Goal: Download file/media

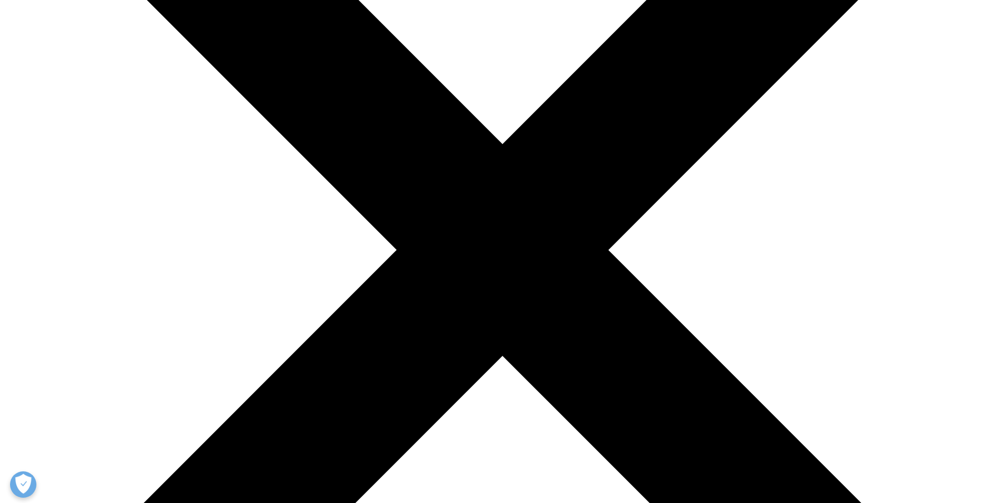
scroll to position [440, 622]
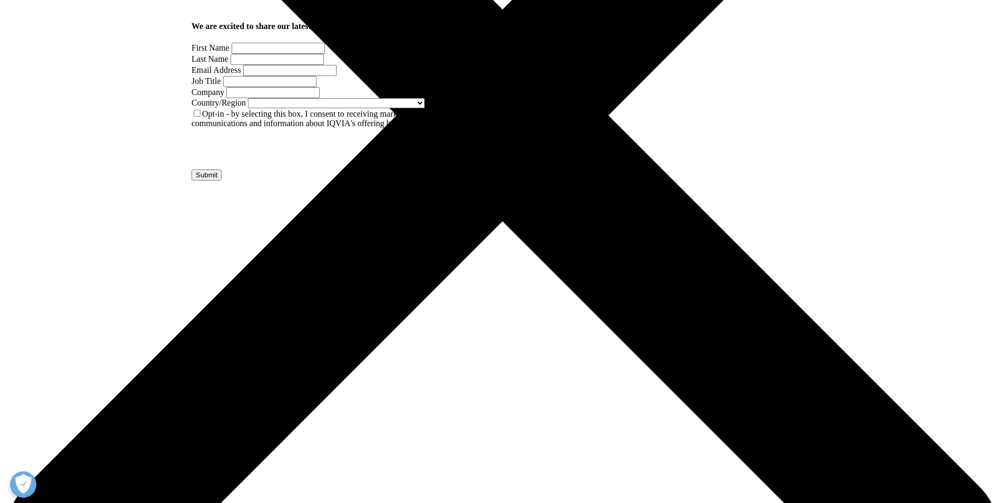
scroll to position [317, 0]
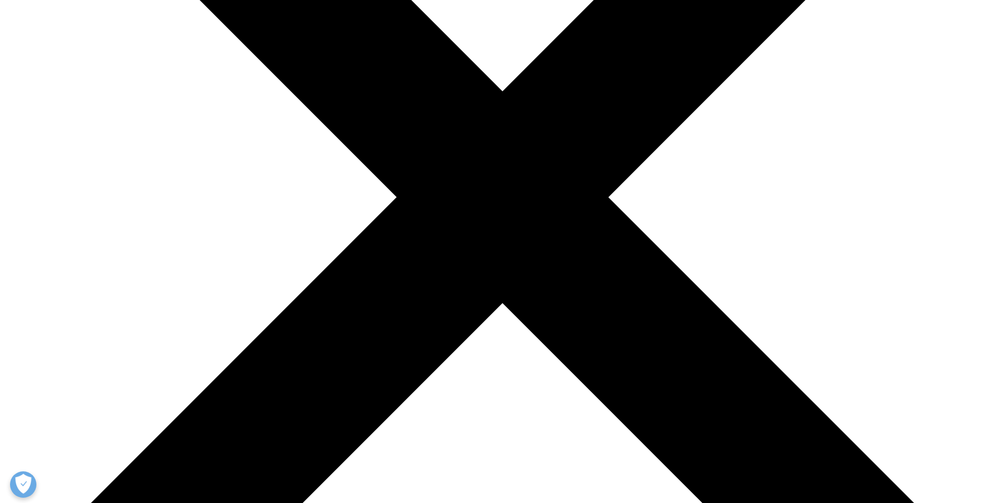
type input "[PERSON_NAME]"
type input "Eu"
type input "[EMAIL_ADDRESS][DOMAIN_NAME]"
type input "researcher"
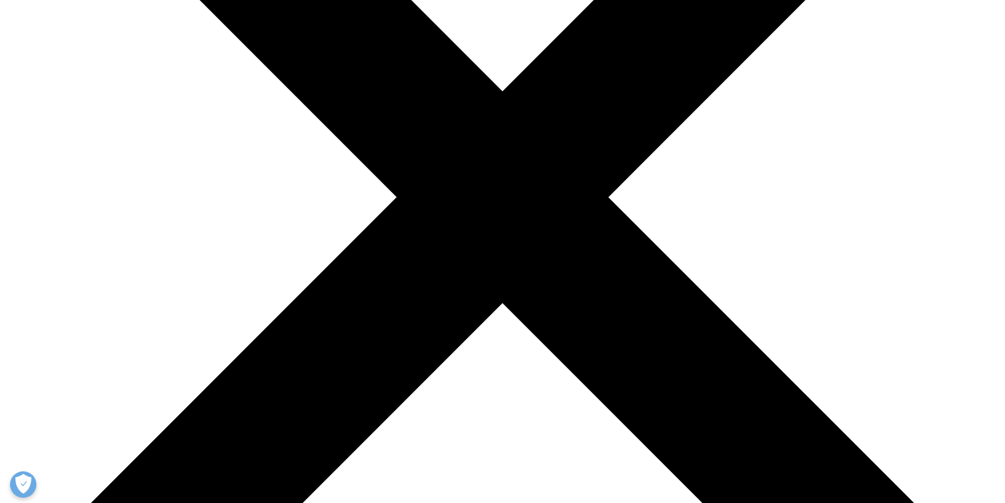
type input "Rophibio"
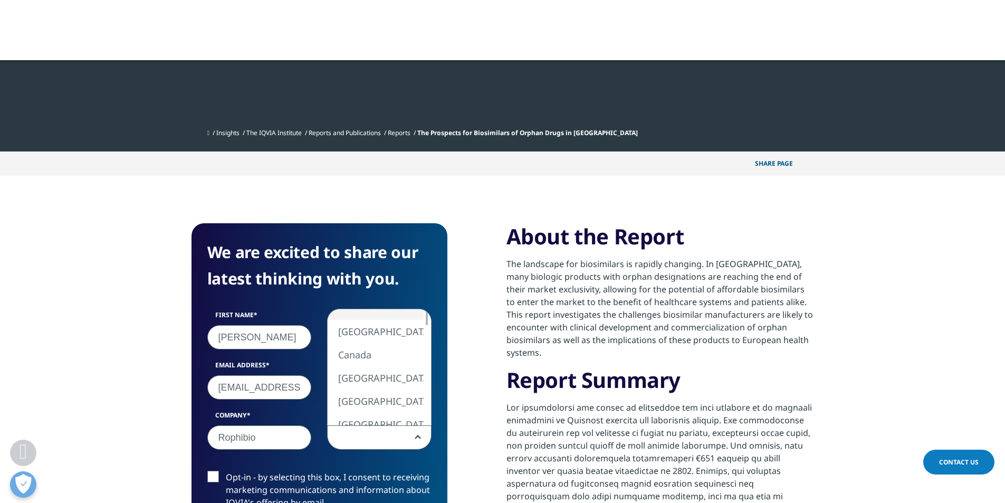
click at [417, 426] on span at bounding box center [379, 438] width 103 height 24
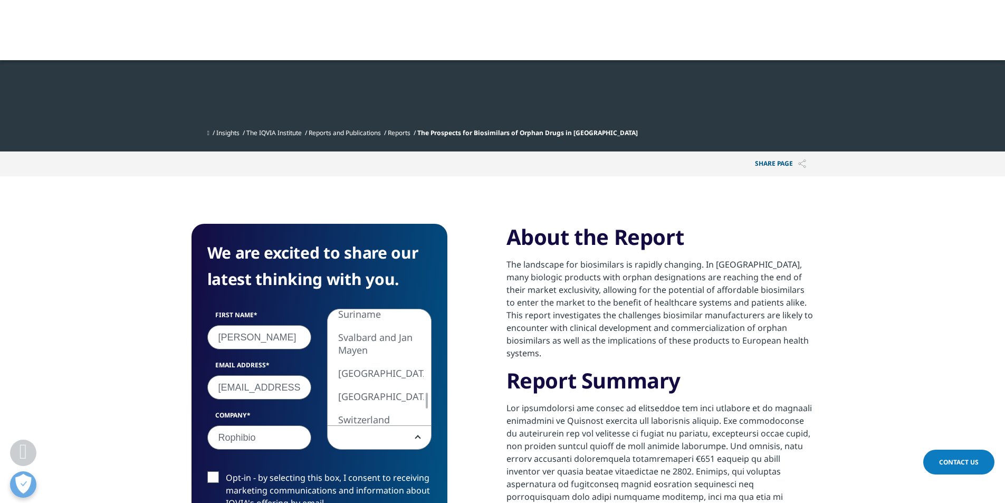
select select "[GEOGRAPHIC_DATA]"
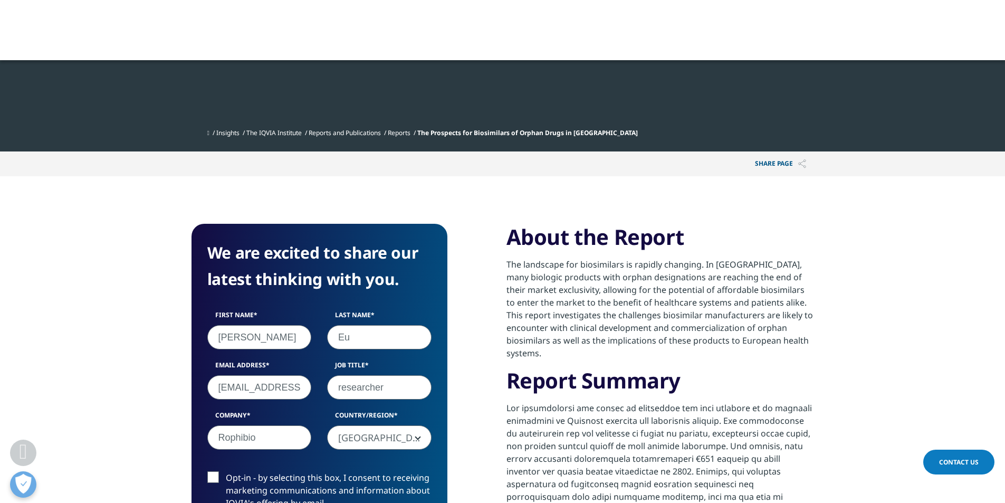
drag, startPoint x: 404, startPoint y: 350, endPoint x: 323, endPoint y: 348, distance: 80.8
click at [326, 360] on div "Job Title researcher" at bounding box center [379, 379] width 120 height 39
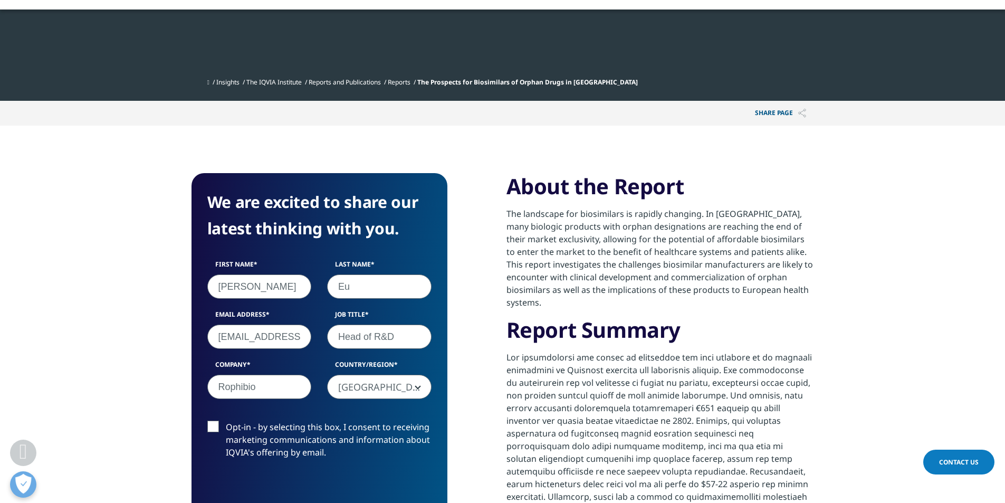
scroll to position [422, 0]
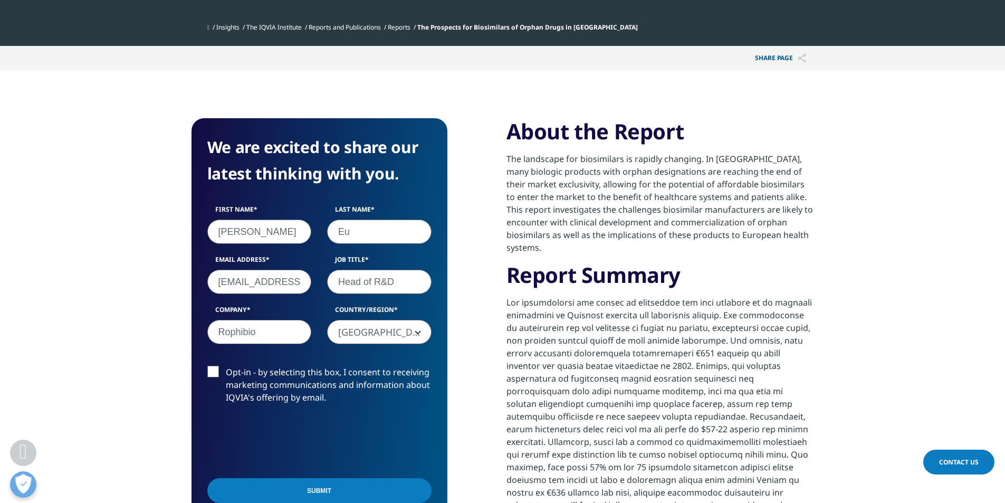
type input "Head of R&D"
click at [215, 366] on label "Opt-in - by selecting this box, I consent to receiving marketing communications…" at bounding box center [319, 388] width 224 height 44
click at [226, 366] on input "Opt-in - by selecting this box, I consent to receiving marketing communications…" at bounding box center [226, 366] width 0 height 0
click at [324, 478] on input "Submit" at bounding box center [319, 490] width 224 height 25
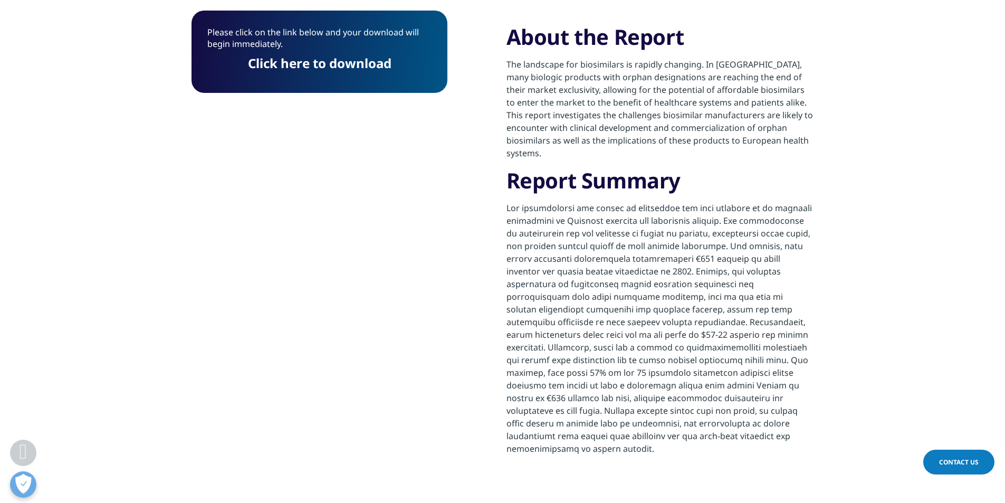
scroll to position [82, 256]
click at [325, 63] on link "Click here to download" at bounding box center [319, 62] width 143 height 17
